Goal: Task Accomplishment & Management: Use online tool/utility

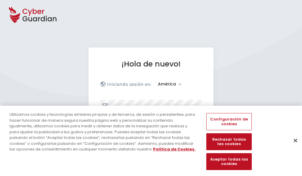
select select "América"
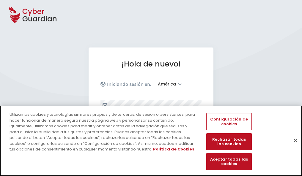
scroll to position [78, 0]
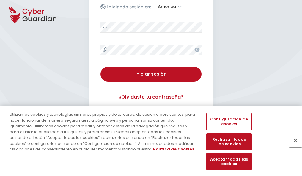
click at [293, 147] on button "Cerrar" at bounding box center [295, 140] width 13 height 13
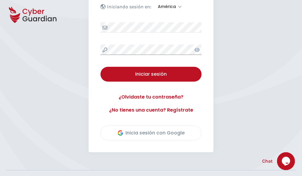
scroll to position [135, 0]
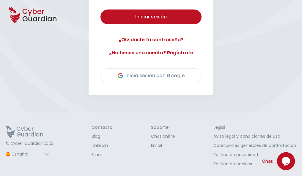
click at [101, 10] on button "Iniciar sesión" at bounding box center [151, 17] width 101 height 15
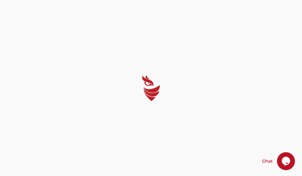
scroll to position [0, 0]
select select "English"
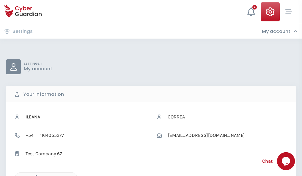
click at [35, 176] on icon "button" at bounding box center [34, 178] width 5 height 5
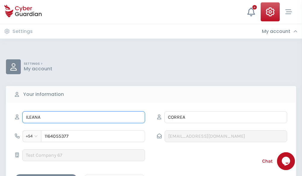
click at [84, 118] on input "ILEANA" at bounding box center [83, 118] width 123 height 12
type input "I"
type input "Lourdes"
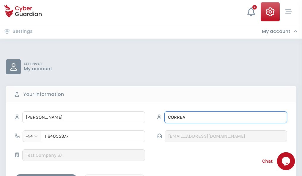
click at [226, 118] on input "CORREA" at bounding box center [226, 118] width 123 height 12
type input "C"
type input "Solera"
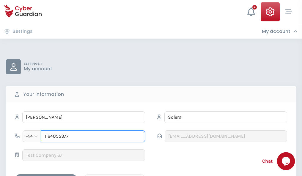
click at [93, 137] on input "1164055377" at bounding box center [93, 137] width 104 height 12
type input "1"
type input "4976687029"
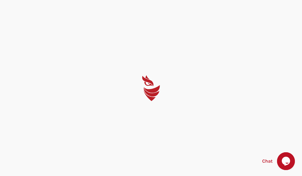
select select "English"
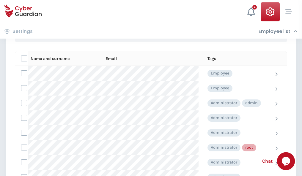
scroll to position [299, 0]
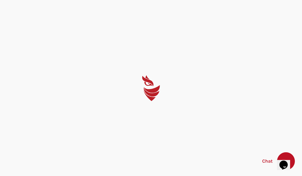
select select "English"
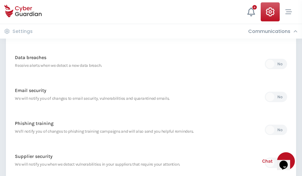
scroll to position [313, 0]
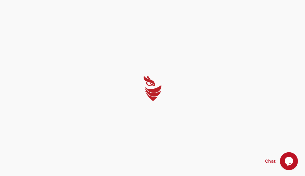
select select "English"
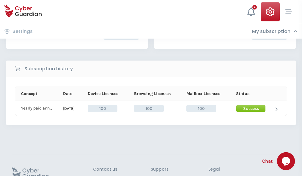
scroll to position [151, 0]
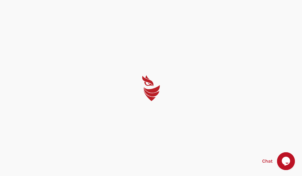
select select "English"
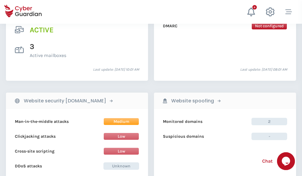
scroll to position [605, 0]
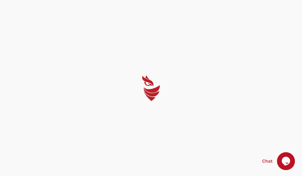
select select "English"
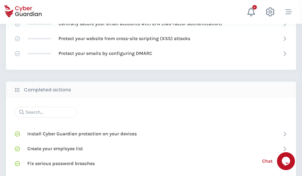
scroll to position [396, 0]
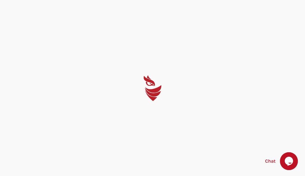
select select "English"
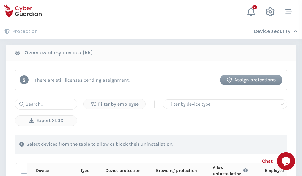
scroll to position [519, 0]
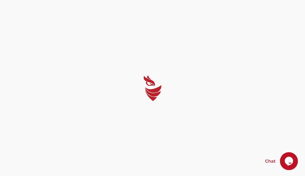
select select "English"
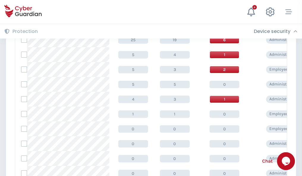
scroll to position [300, 0]
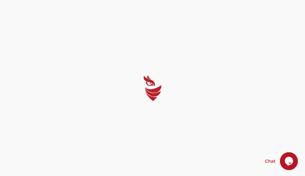
select select "English"
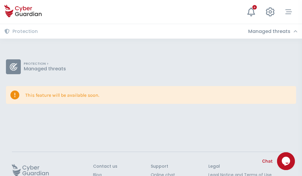
scroll to position [39, 0]
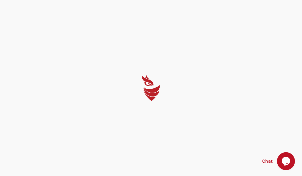
select select "English"
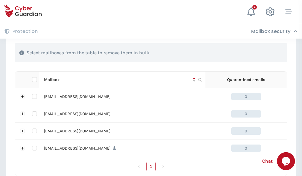
scroll to position [293, 0]
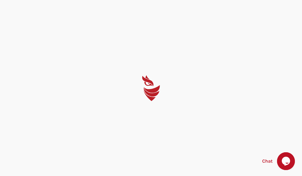
select select "English"
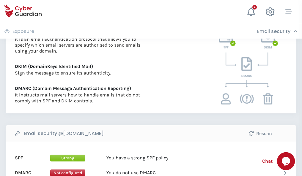
scroll to position [321, 0]
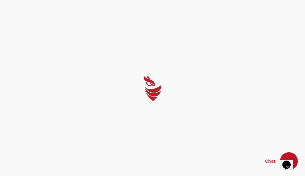
select select "English"
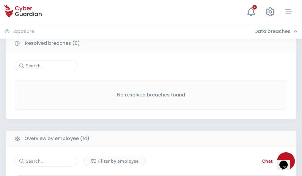
scroll to position [537, 0]
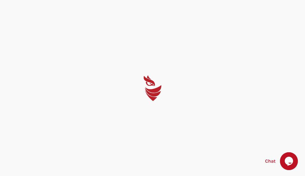
select select "English"
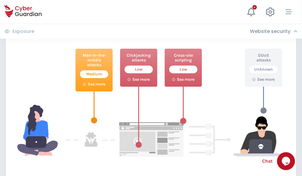
scroll to position [324, 0]
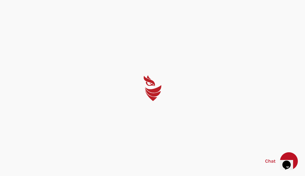
select select "English"
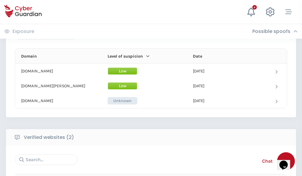
scroll to position [357, 0]
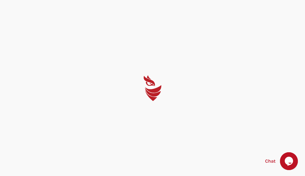
select select "English"
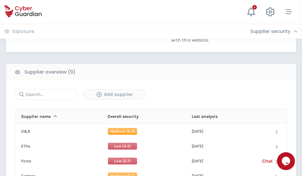
scroll to position [415, 0]
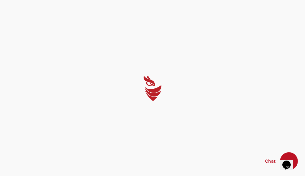
select select "English"
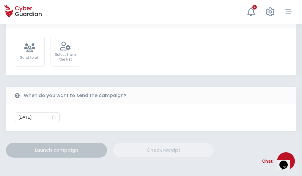
scroll to position [218, 0]
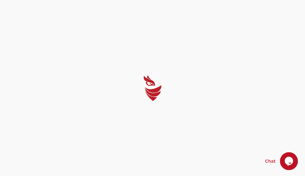
select select "English"
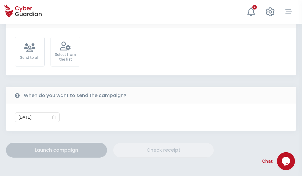
scroll to position [218, 0]
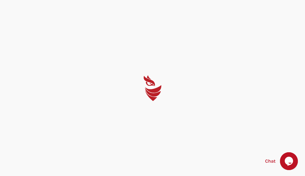
select select "English"
